Goal: Task Accomplishment & Management: Manage account settings

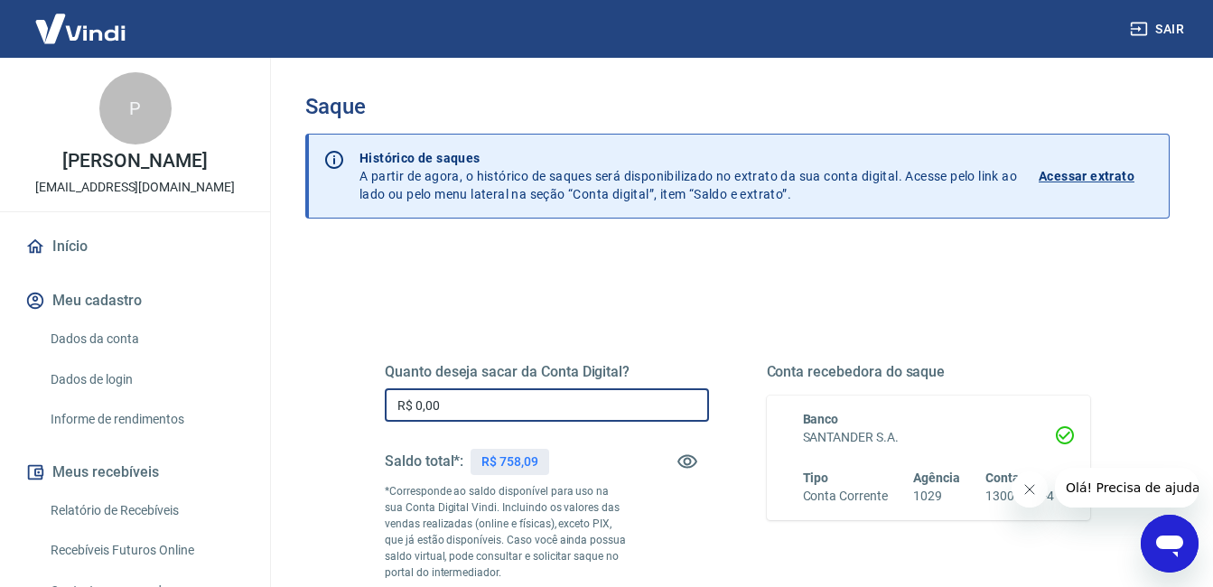
click at [508, 391] on input "R$ 0,00" at bounding box center [547, 404] width 324 height 33
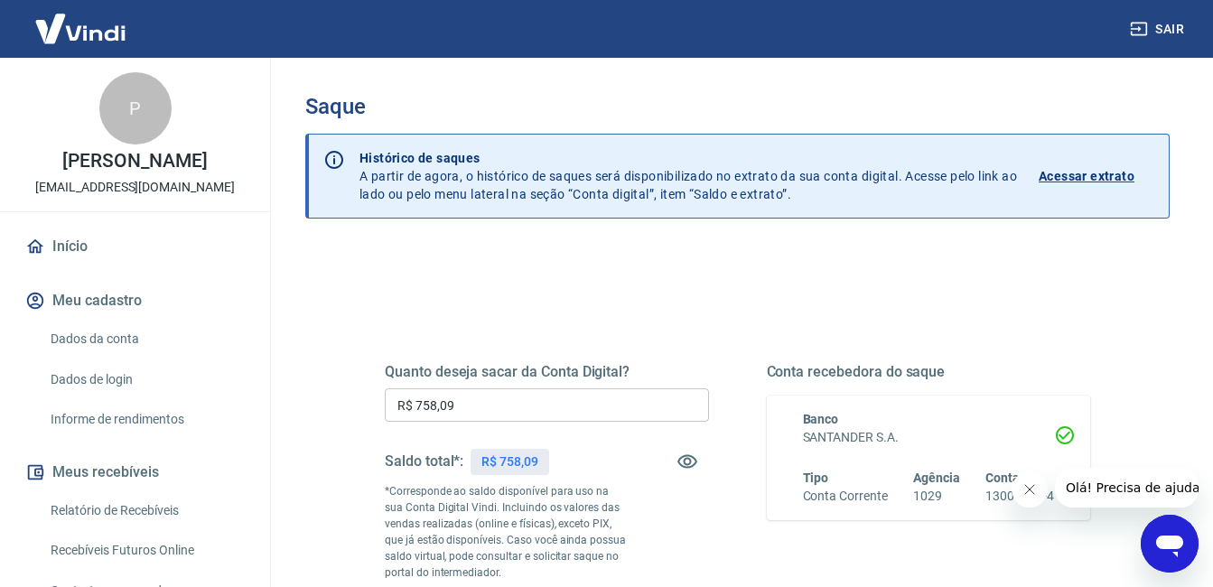
click at [628, 439] on div "Quanto deseja sacar da Conta Digital? R$ 758,09 ​ Saldo total*: R$ 758,09 *Corr…" at bounding box center [547, 492] width 324 height 258
click at [481, 406] on input "R$ 758,09" at bounding box center [547, 404] width 324 height 33
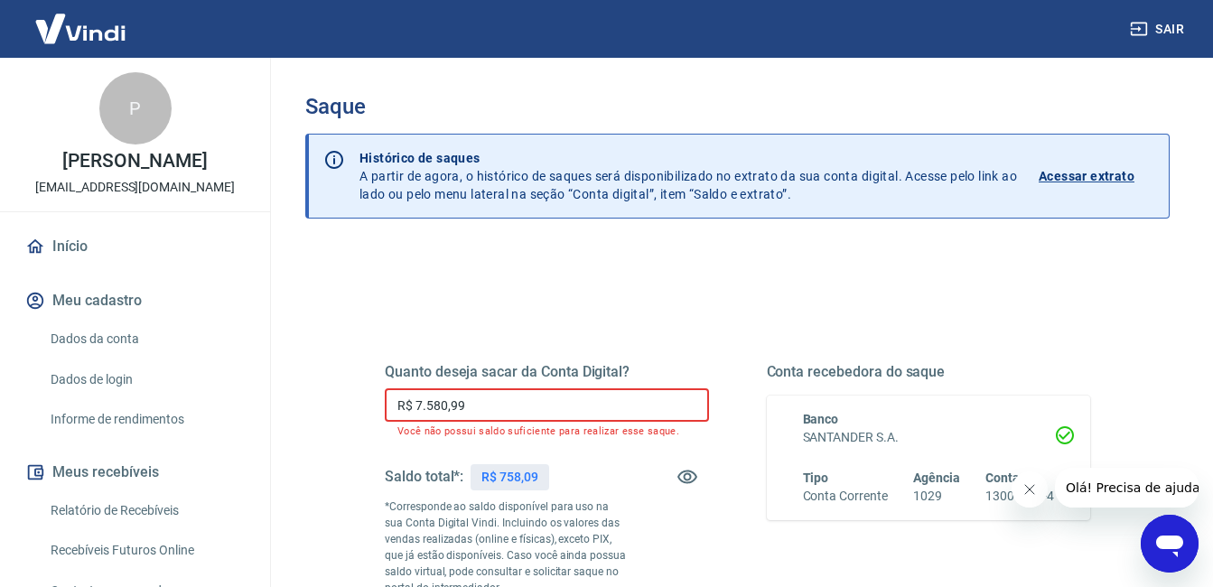
type input "R$ 758,09"
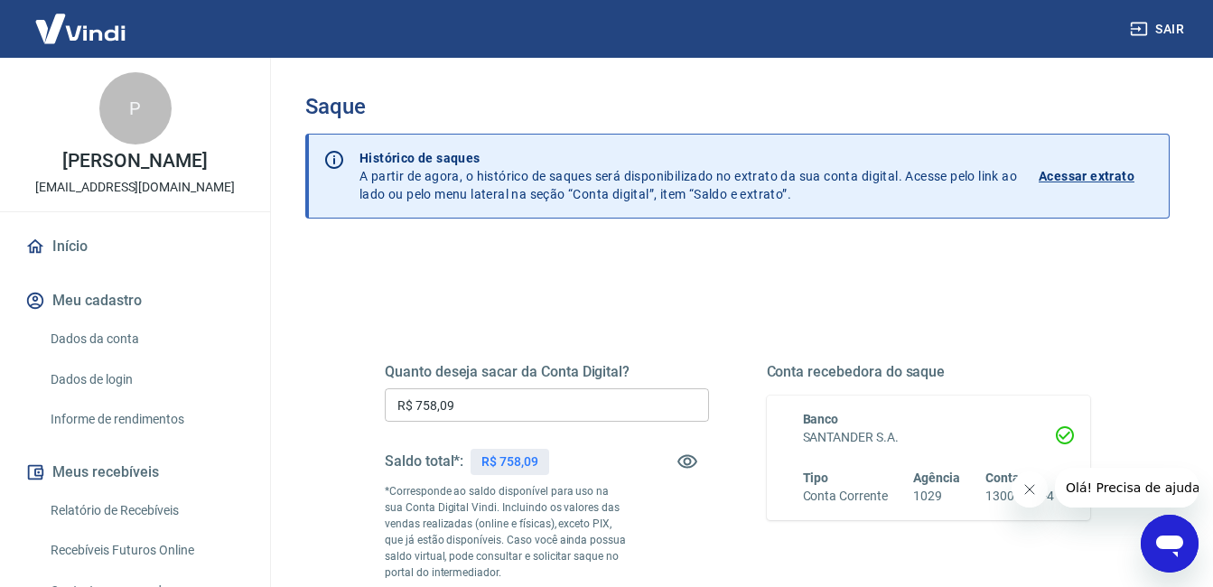
click at [704, 549] on div "Quanto deseja sacar da Conta Digital? R$ 758,09 ​ Saldo total*: R$ 758,09 *Corr…" at bounding box center [547, 492] width 324 height 258
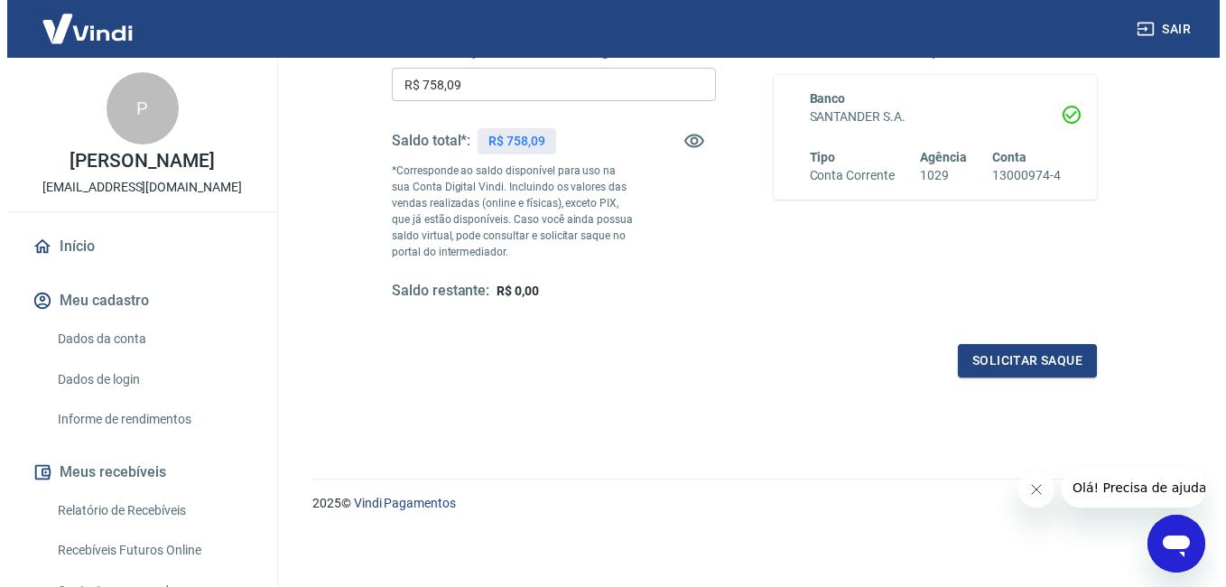
scroll to position [322, 0]
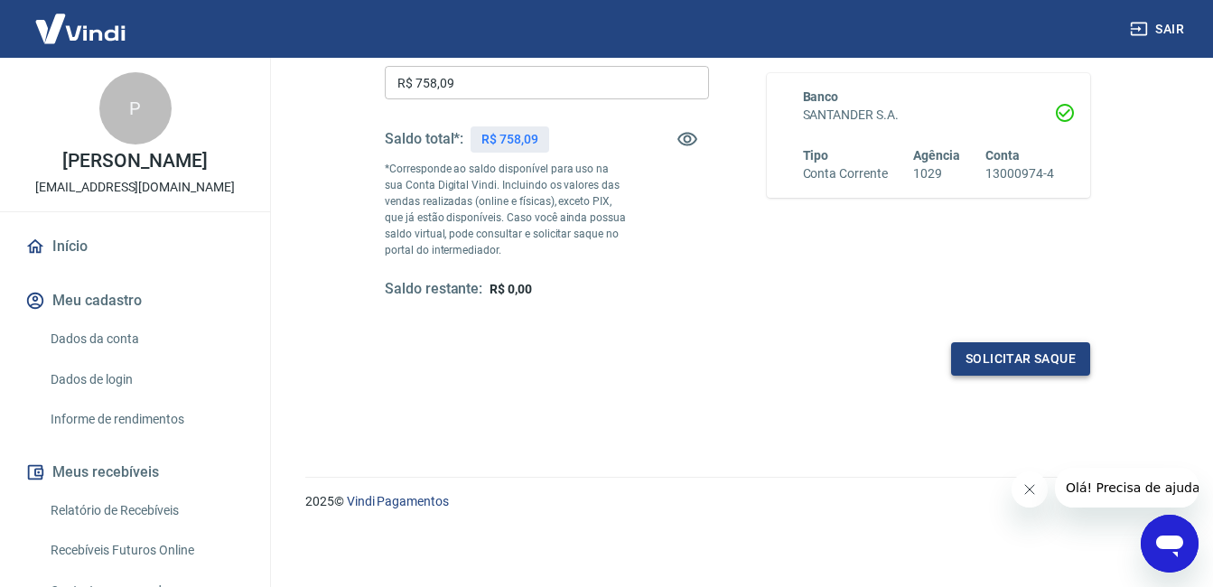
click at [998, 360] on button "Solicitar saque" at bounding box center [1020, 358] width 139 height 33
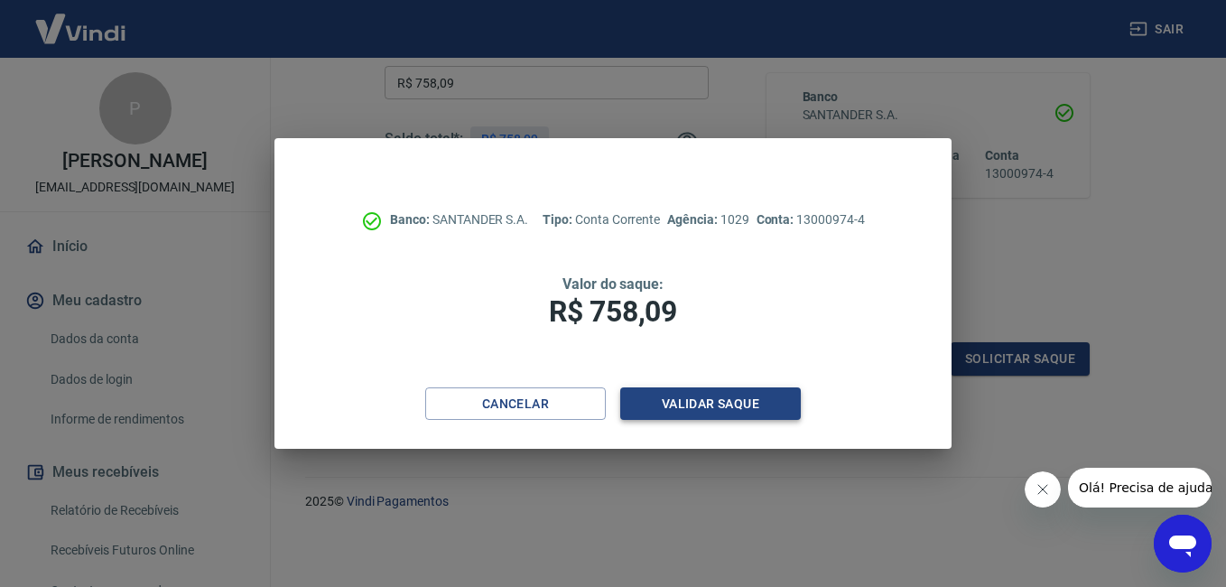
click at [726, 400] on button "Validar saque" at bounding box center [710, 403] width 181 height 33
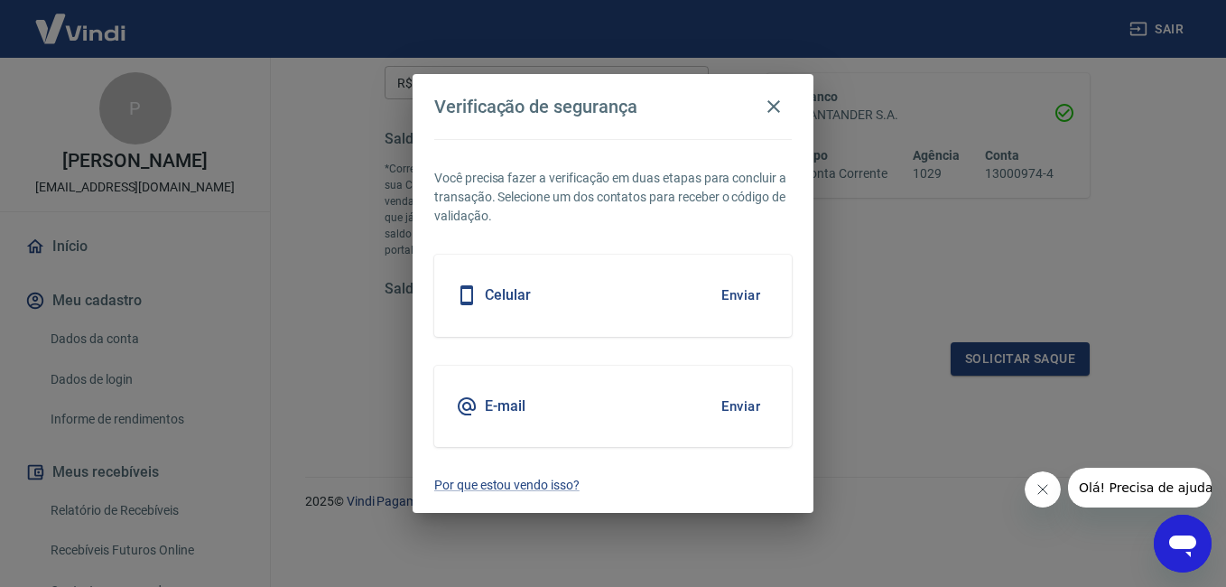
click at [668, 274] on div "Celular Enviar" at bounding box center [613, 295] width 358 height 81
click at [725, 294] on button "Enviar" at bounding box center [741, 295] width 59 height 38
click at [732, 298] on button "Enviar" at bounding box center [741, 295] width 59 height 38
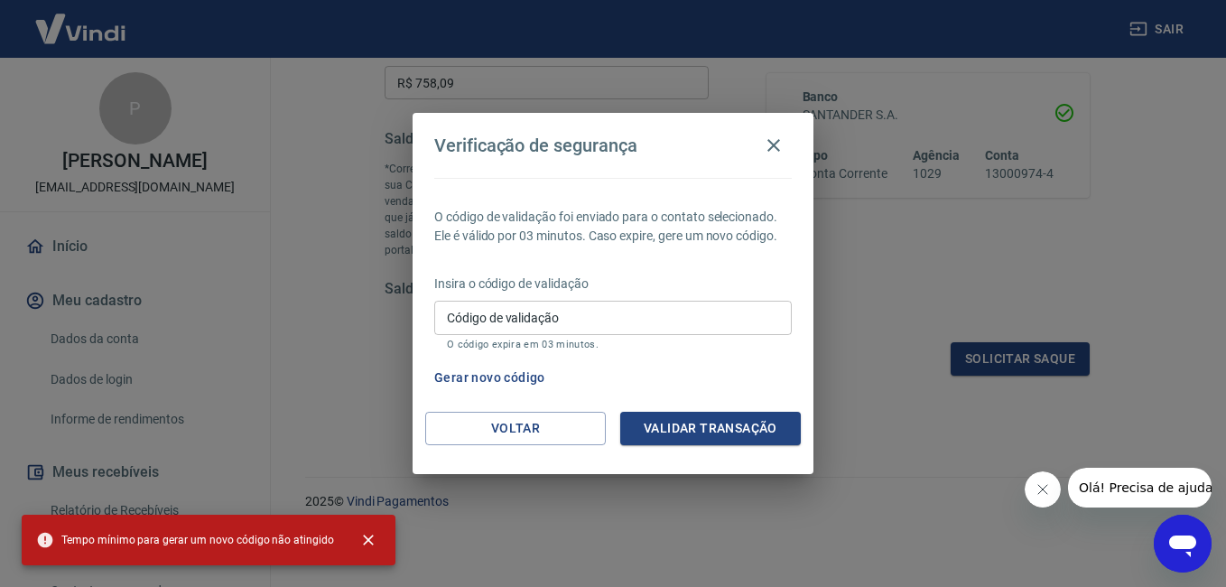
click at [667, 327] on input "Código de validação" at bounding box center [613, 317] width 358 height 33
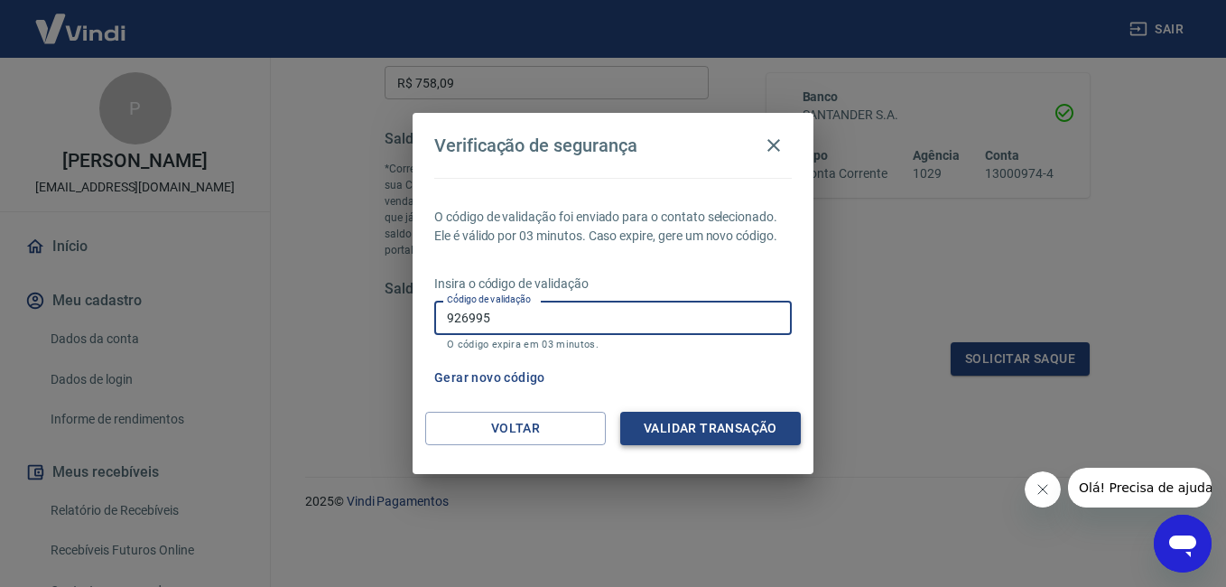
type input "926995"
click at [699, 440] on button "Validar transação" at bounding box center [710, 428] width 181 height 33
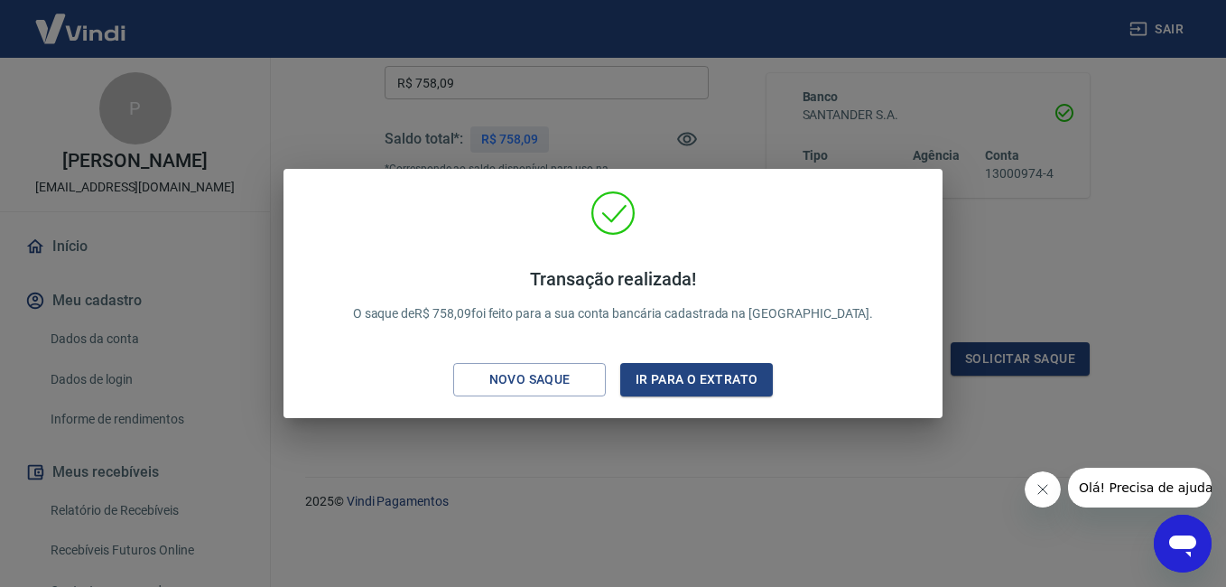
click at [679, 451] on div "Transação realizada! O saque de R$ 758,09 foi feito para a sua conta bancária c…" at bounding box center [613, 293] width 1226 height 587
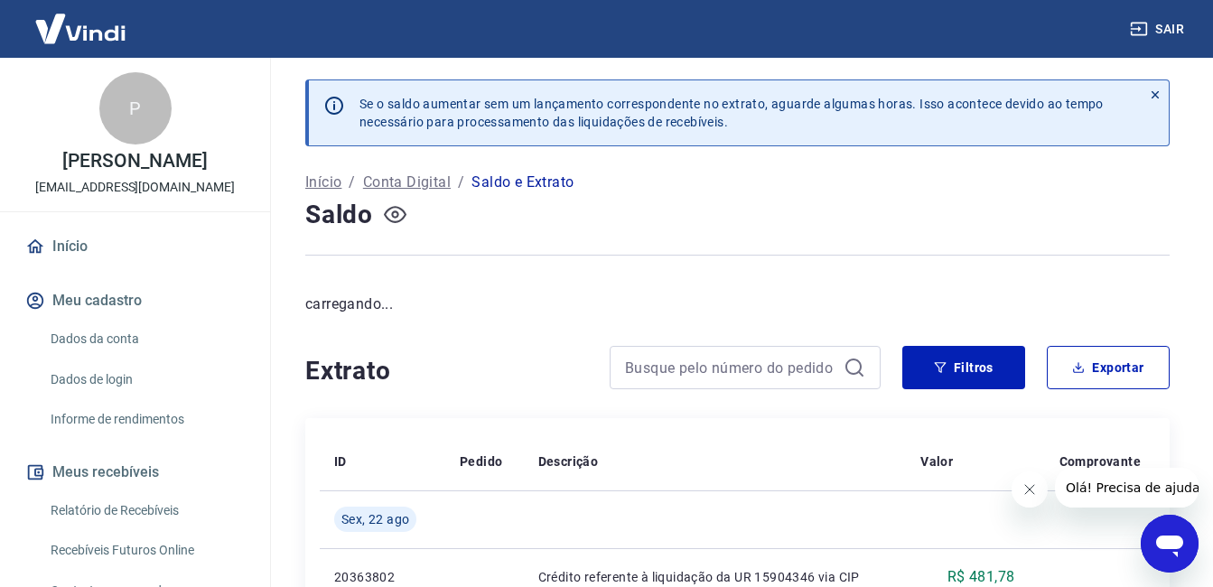
click at [389, 218] on icon "button" at bounding box center [395, 214] width 23 height 23
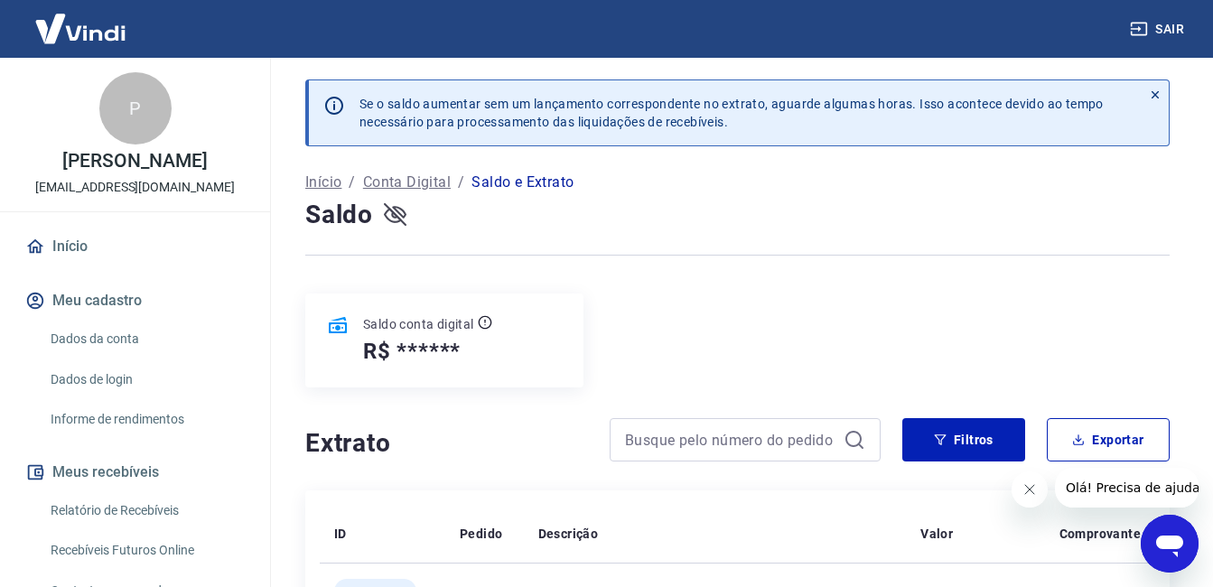
click at [401, 210] on icon "button" at bounding box center [395, 214] width 23 height 17
